Goal: Information Seeking & Learning: Check status

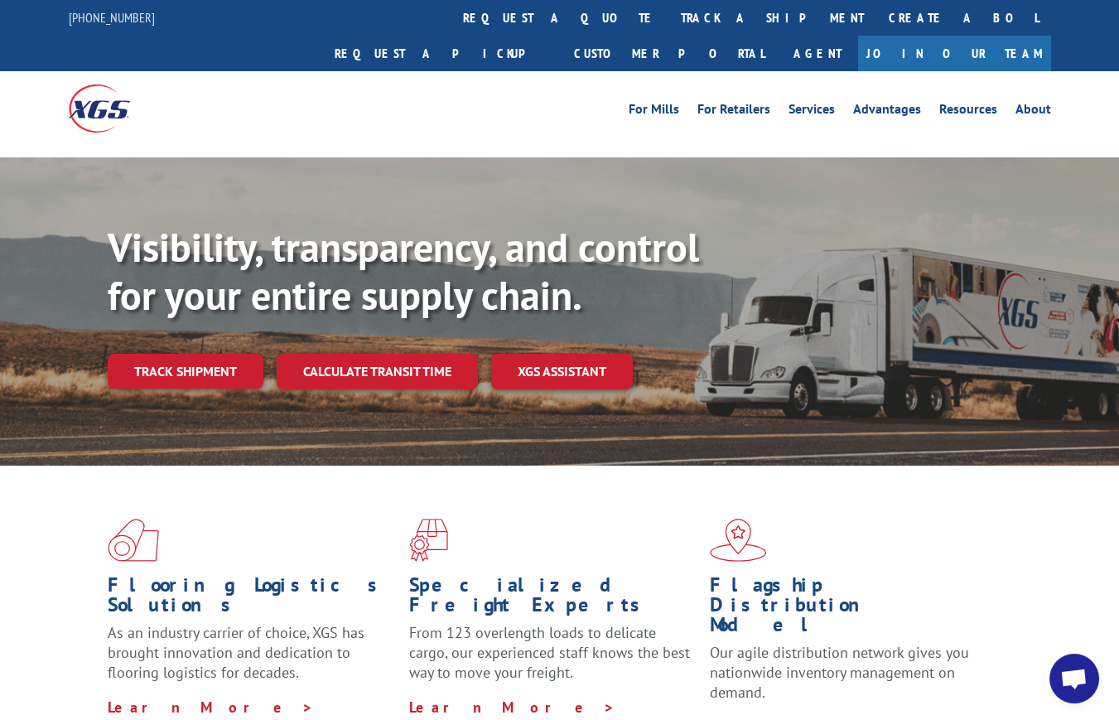
click at [669, 19] on link "track a shipment" at bounding box center [773, 18] width 208 height 36
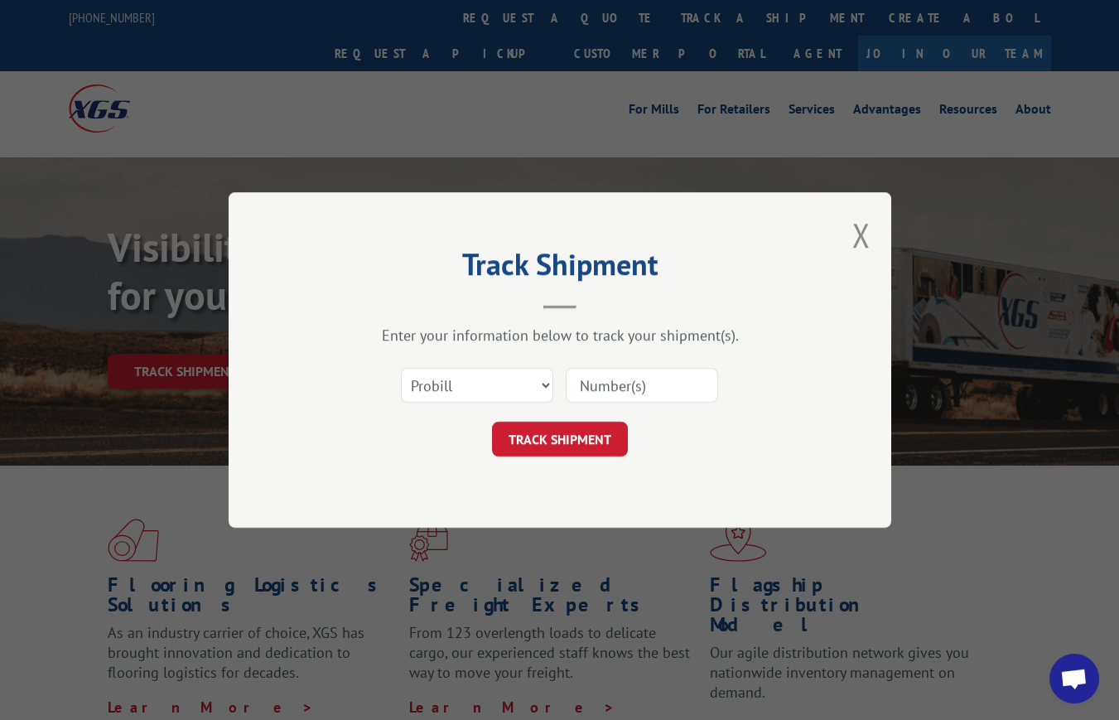
click at [618, 390] on input at bounding box center [642, 385] width 152 height 35
paste input "17595330"
type input "17595330"
click at [562, 429] on button "TRACK SHIPMENT" at bounding box center [560, 439] width 136 height 35
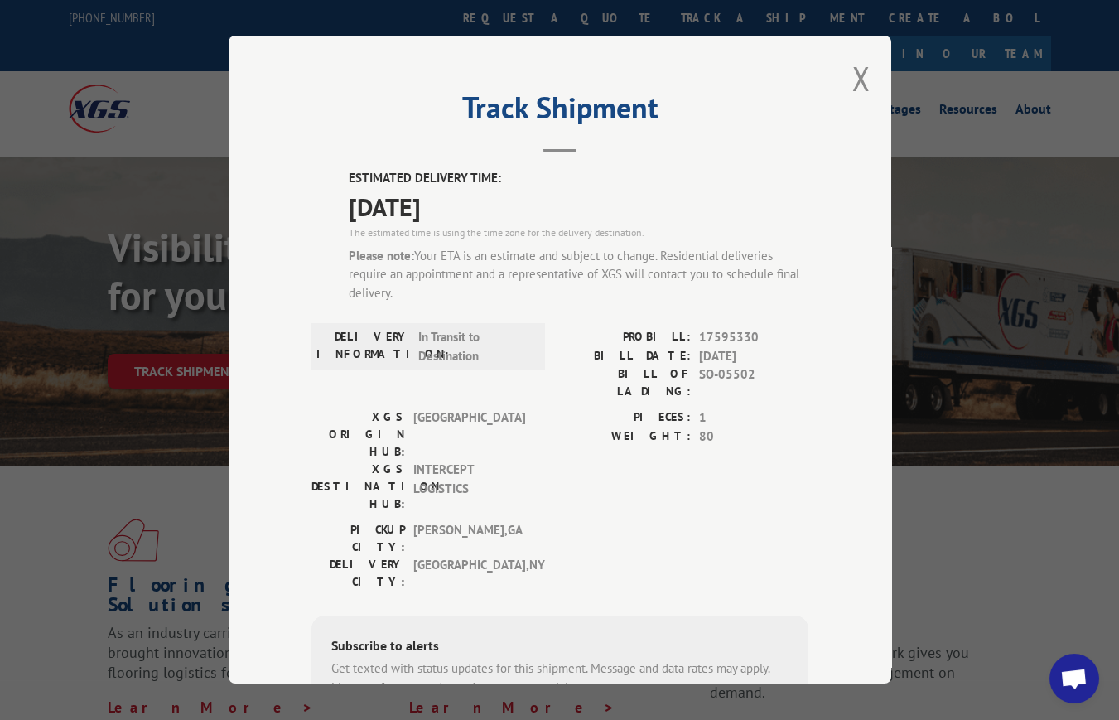
drag, startPoint x: 346, startPoint y: 176, endPoint x: 328, endPoint y: 180, distance: 18.5
click at [349, 176] on label "ESTIMATED DELIVERY TIME:" at bounding box center [579, 179] width 460 height 19
drag, startPoint x: 336, startPoint y: 176, endPoint x: 370, endPoint y: 172, distance: 35.0
click at [362, 172] on div "ESTIMATED DELIVERY TIME: [DATE] The estimated time is using the time zone for t…" at bounding box center [560, 506] width 497 height 672
click at [477, 206] on span "[DATE]" at bounding box center [579, 206] width 460 height 37
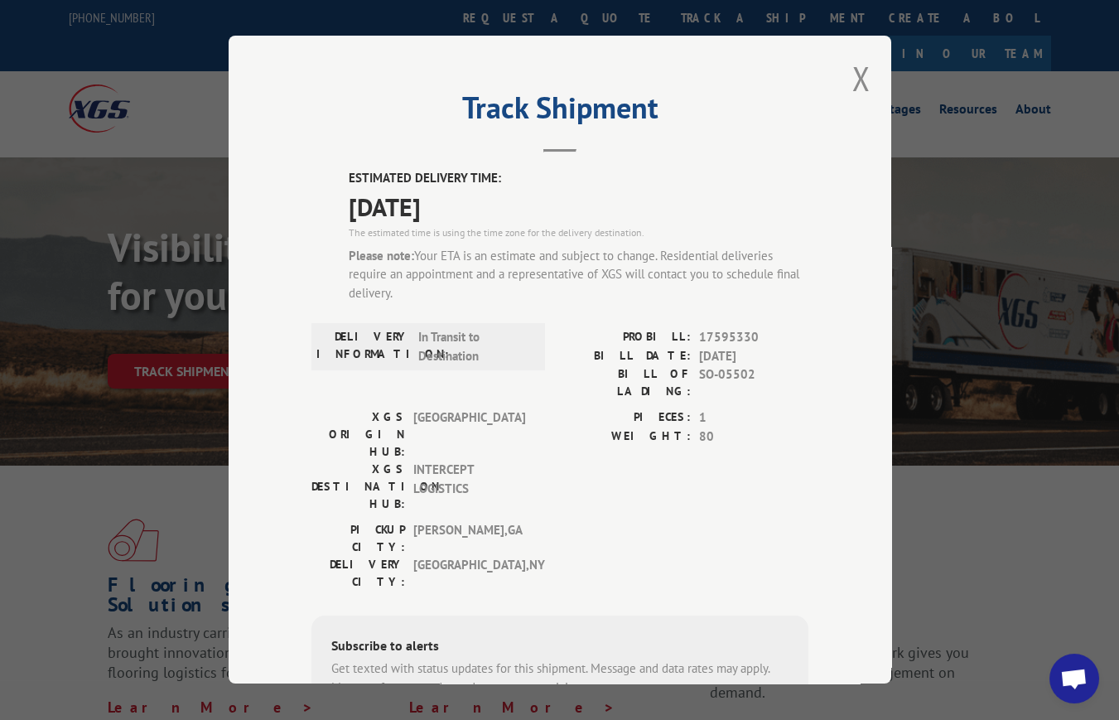
click at [476, 206] on span "[DATE]" at bounding box center [579, 206] width 460 height 37
click at [474, 206] on span "[DATE]" at bounding box center [579, 206] width 460 height 37
drag, startPoint x: 455, startPoint y: 196, endPoint x: 356, endPoint y: 178, distance: 100.3
click at [356, 178] on div "ESTIMATED DELIVERY TIME: [DATE] The estimated time is using the time zone for t…" at bounding box center [579, 243] width 460 height 147
click at [337, 170] on div "ESTIMATED DELIVERY TIME: [DATE] The estimated time is using the time zone for t…" at bounding box center [560, 506] width 497 height 672
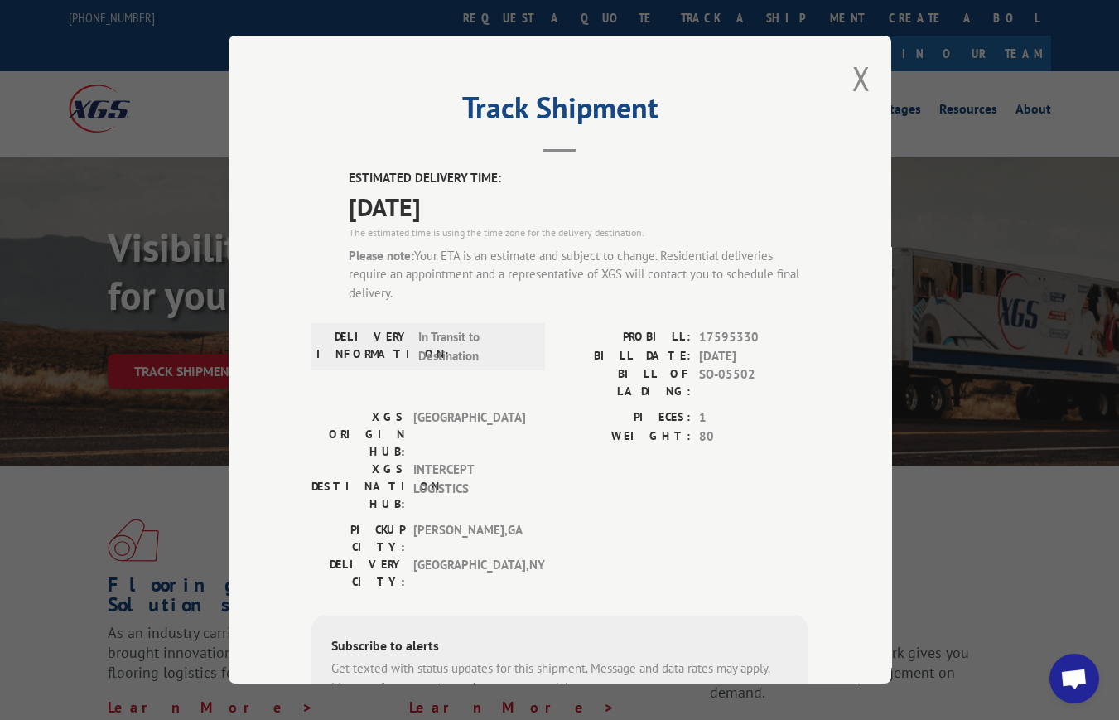
drag, startPoint x: 341, startPoint y: 171, endPoint x: 475, endPoint y: 197, distance: 136.0
click at [475, 197] on div "ESTIMATED DELIVERY TIME: [DATE] The estimated time is using the time zone for t…" at bounding box center [579, 243] width 460 height 147
copy div "ESTIMATED DELIVERY TIME: [DATE]"
click at [759, 96] on h2 "Track Shipment" at bounding box center [560, 111] width 497 height 31
